Goal: Information Seeking & Learning: Learn about a topic

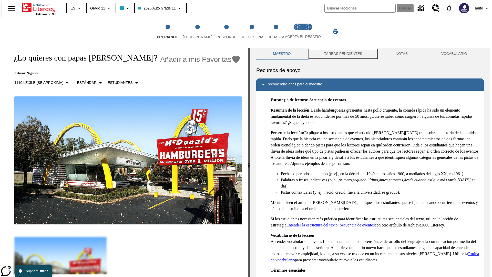
click at [343, 54] on button "TAREAS PENDIENTES" at bounding box center [342, 54] width 71 height 12
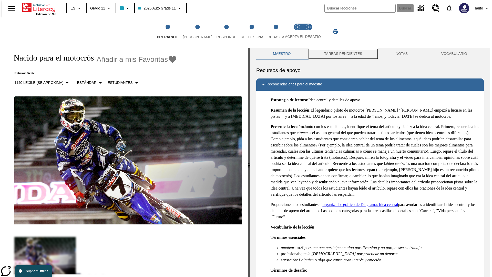
click at [343, 54] on button "TAREAS PENDIENTES" at bounding box center [342, 54] width 71 height 12
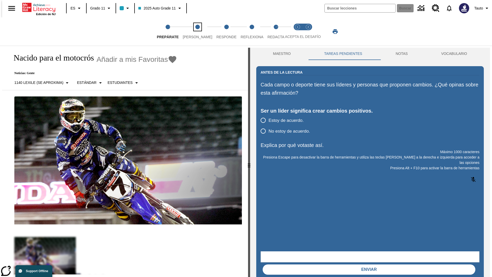
click at [193, 32] on span "Lee" at bounding box center [197, 34] width 29 height 9
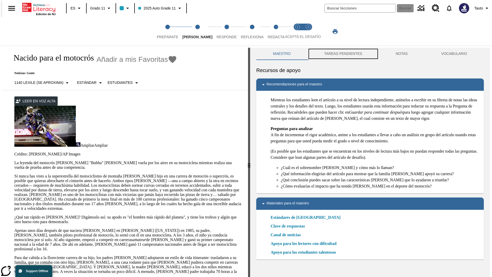
scroll to position [0, 0]
click at [343, 54] on button "TAREAS PENDIENTES" at bounding box center [342, 53] width 71 height 12
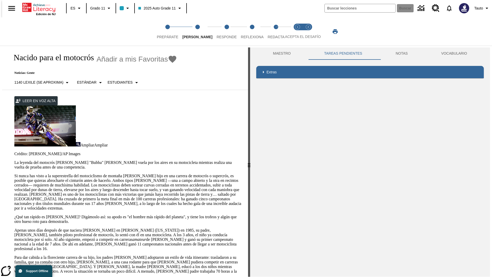
click at [14, 173] on p "Si nunca has visto a la superestrella del motociclismo de montaña James Stewart…" at bounding box center [128, 191] width 228 height 37
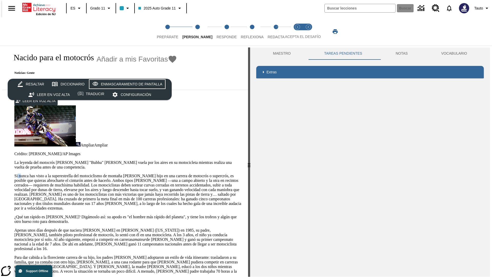
click at [126, 84] on div "Enmascaramiento de pantalla" at bounding box center [131, 84] width 61 height 6
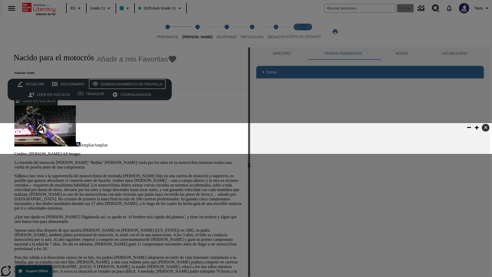
click at [126, 84] on div "Enmascaramiento de pantalla" at bounding box center [131, 84] width 61 height 6
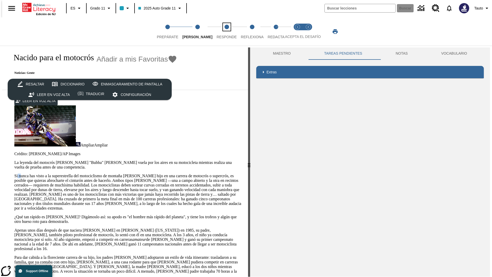
click at [219, 32] on span "Responde" at bounding box center [226, 34] width 20 height 9
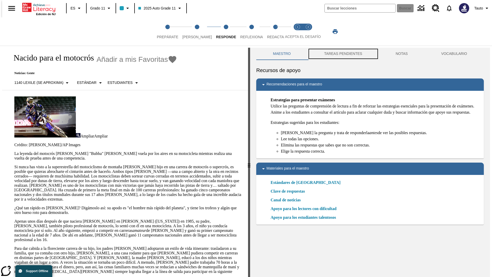
scroll to position [0, 0]
click at [343, 54] on button "TAREAS PENDIENTES" at bounding box center [342, 53] width 71 height 12
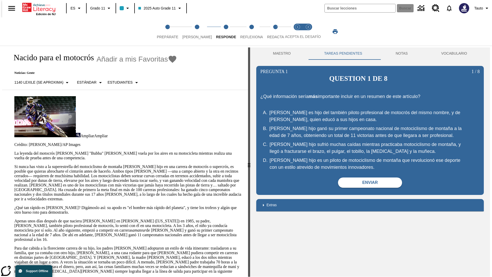
click at [14, 164] on p "Si nunca has visto a la superestrella del motociclismo de montaña James Stewart…" at bounding box center [128, 182] width 228 height 37
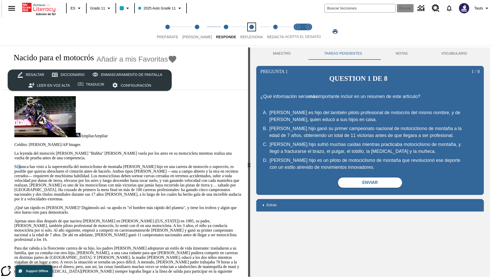
click at [245, 32] on span "Reflexiona" at bounding box center [251, 34] width 23 height 9
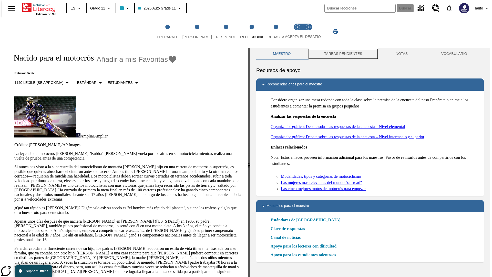
scroll to position [0, 0]
click at [343, 54] on button "TAREAS PENDIENTES" at bounding box center [342, 53] width 71 height 12
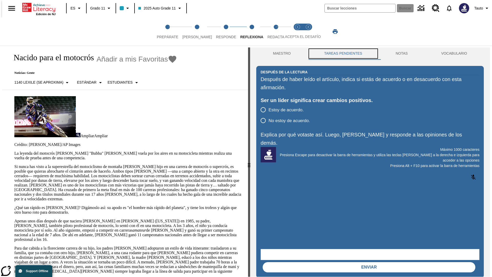
scroll to position [0, 0]
click at [14, 164] on p "Si nunca has visto a la superestrella del motociclismo de montaña James Stewart…" at bounding box center [128, 182] width 228 height 37
click at [270, 32] on span "Redacta" at bounding box center [275, 34] width 17 height 9
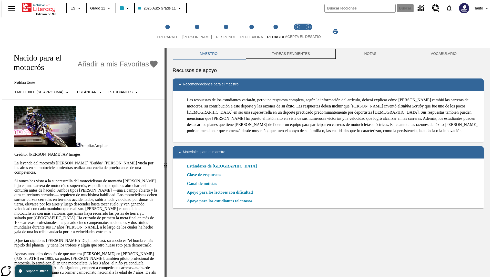
scroll to position [0, 0]
click at [290, 54] on button "TAREAS PENDIENTES" at bounding box center [291, 53] width 92 height 12
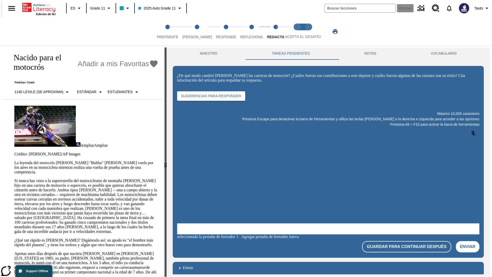
scroll to position [0, 0]
click at [14, 178] on p "Si nunca has visto a la superestrella del motociclismo de montaña James Stewart…" at bounding box center [86, 205] width 144 height 55
click at [297, 32] on span "Acepta el desafío lee step 1 of 2" at bounding box center [297, 34] width 7 height 9
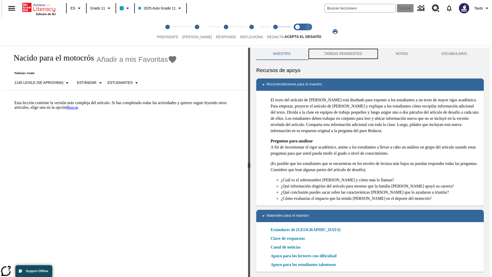
scroll to position [2, 0]
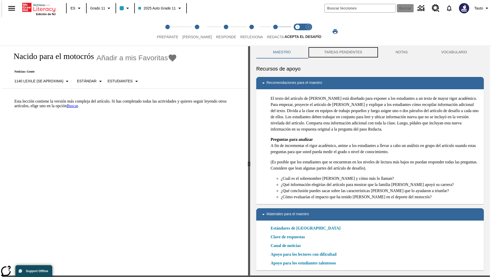
click at [343, 54] on button "TAREAS PENDIENTES" at bounding box center [342, 52] width 71 height 12
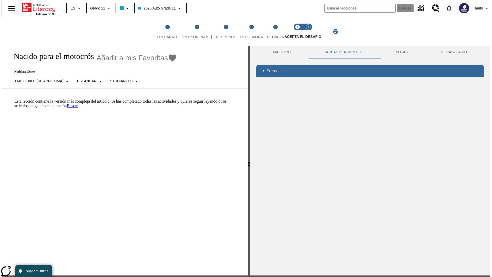
click at [14, 99] on p "Esta lección contiene la versión más compleja del artículo. Si has completado t…" at bounding box center [128, 103] width 228 height 9
click at [308, 32] on span "Acepta el desafío contesta step 2 of 2" at bounding box center [308, 34] width 7 height 9
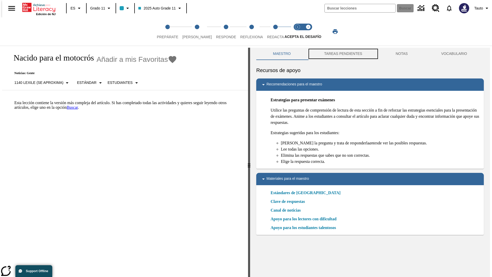
scroll to position [2, 0]
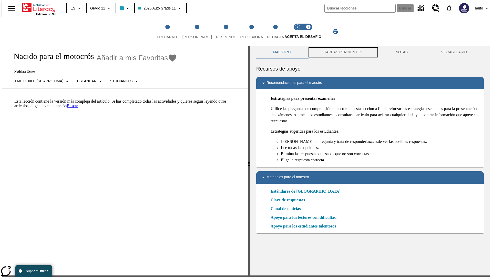
click at [343, 54] on button "TAREAS PENDIENTES" at bounding box center [342, 52] width 71 height 12
